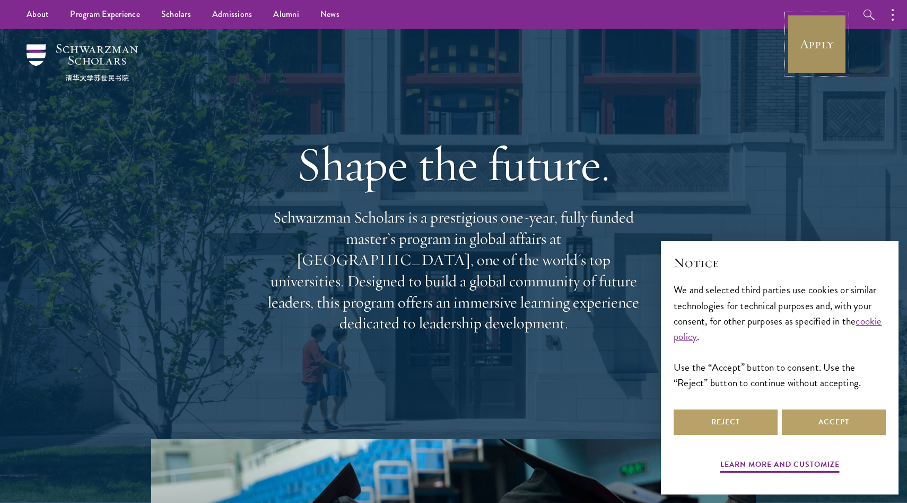
click at [827, 46] on link "Apply" at bounding box center [816, 43] width 59 height 59
click at [830, 51] on link "Apply" at bounding box center [816, 43] width 59 height 59
click at [832, 47] on link "Apply" at bounding box center [816, 43] width 59 height 59
